Goal: Task Accomplishment & Management: Manage account settings

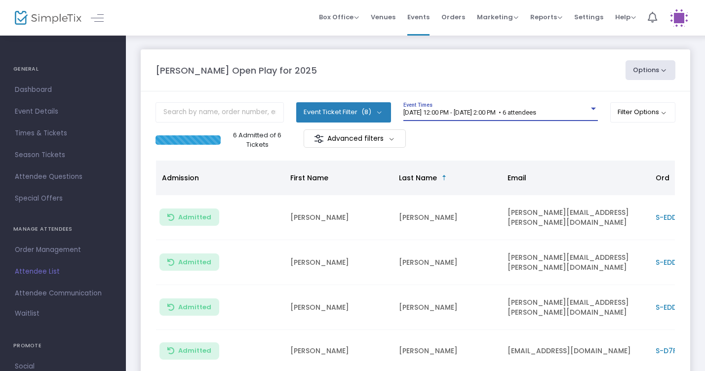
click at [474, 116] on div "[DATE] 12:00 PM - [DATE] 2:00 PM • 6 attendees" at bounding box center [496, 112] width 186 height 7
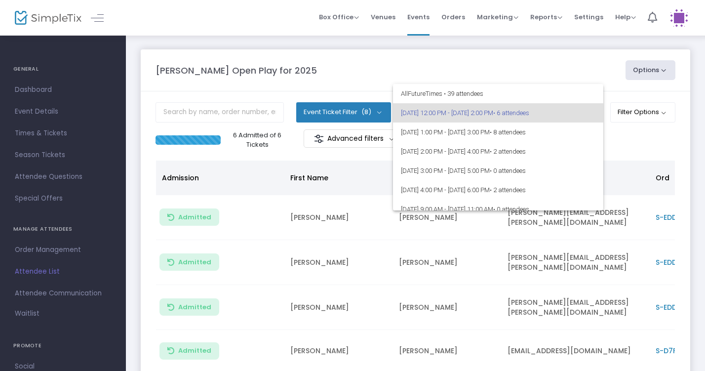
click at [424, 70] on div at bounding box center [352, 185] width 705 height 371
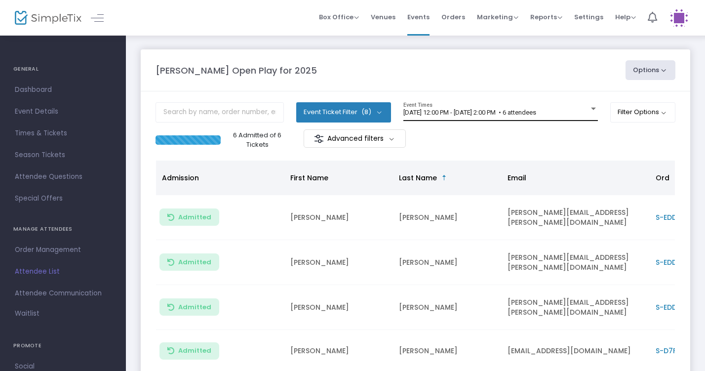
click at [465, 113] on span "[DATE] 12:00 PM - [DATE] 2:00 PM • 6 attendees" at bounding box center [469, 112] width 133 height 7
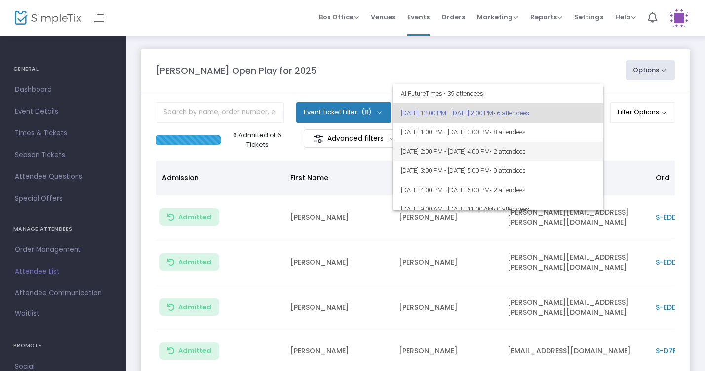
click at [474, 150] on span "[DATE] 2:00 PM - [DATE] 4:00 PM • 2 attendees" at bounding box center [498, 151] width 194 height 19
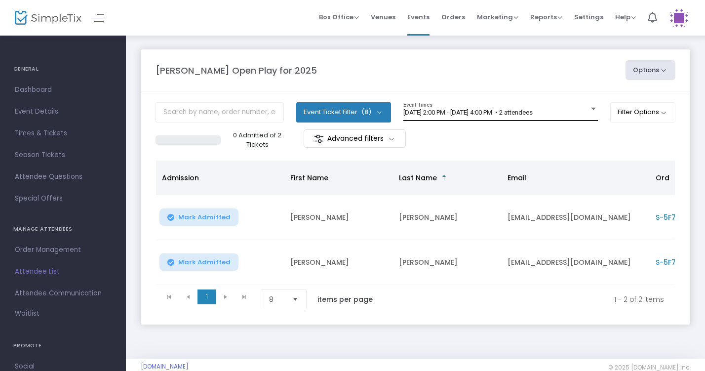
click at [477, 108] on div "[DATE] 2:00 PM - [DATE] 4:00 PM • 2 attendees Event Times" at bounding box center [500, 111] width 194 height 19
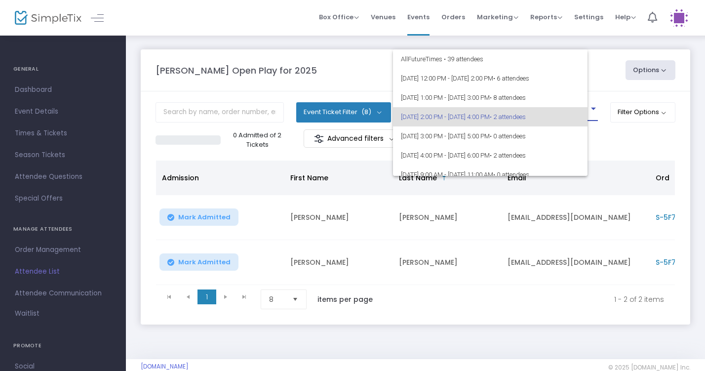
scroll to position [4, 0]
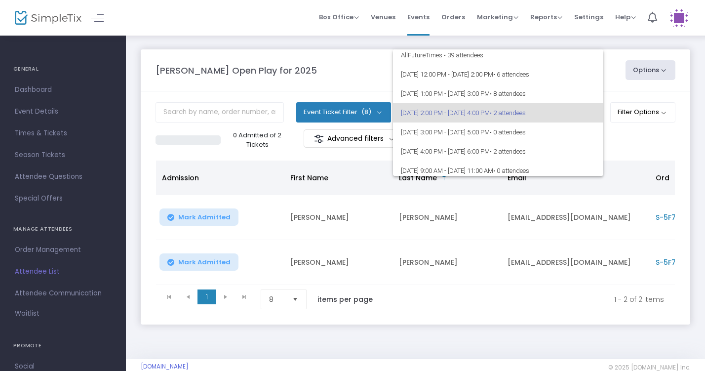
click at [388, 63] on div at bounding box center [352, 185] width 705 height 371
